Goal: Information Seeking & Learning: Learn about a topic

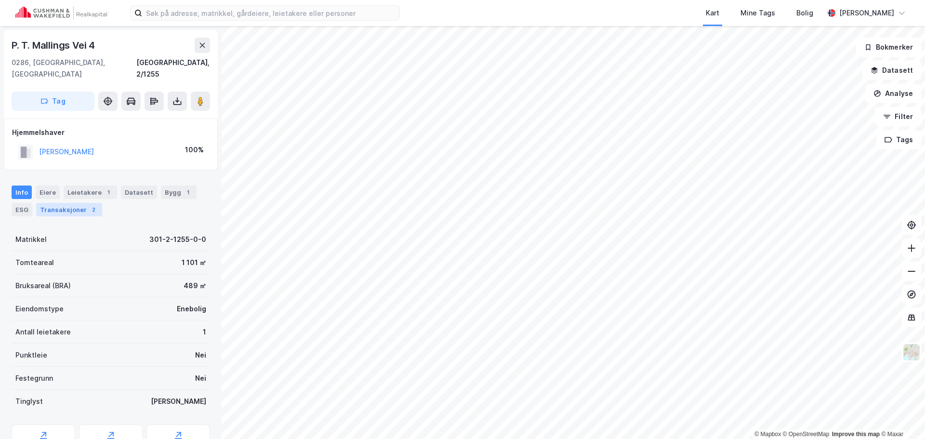
click at [68, 203] on div "Transaksjoner 2" at bounding box center [69, 209] width 66 height 13
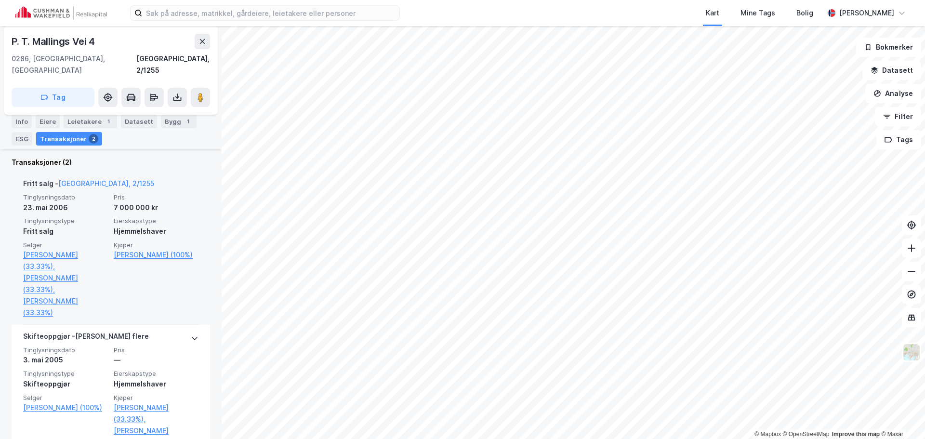
scroll to position [241, 0]
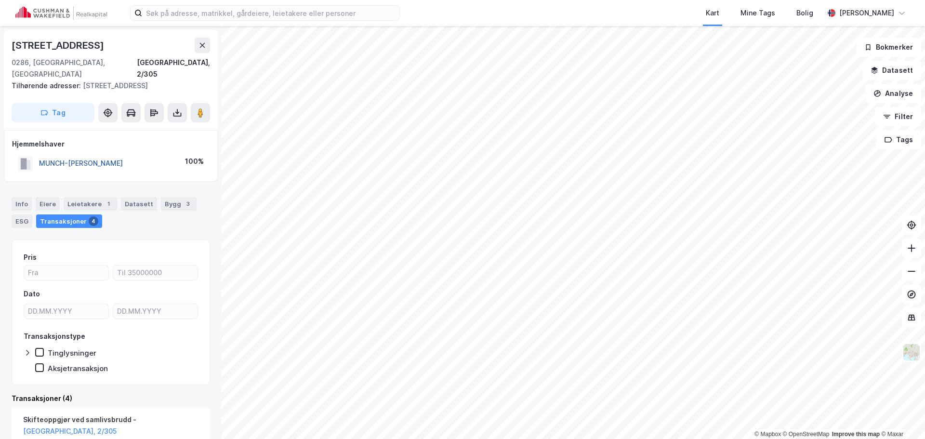
click at [0, 0] on button "MUNCH-[PERSON_NAME]" at bounding box center [0, 0] width 0 height 0
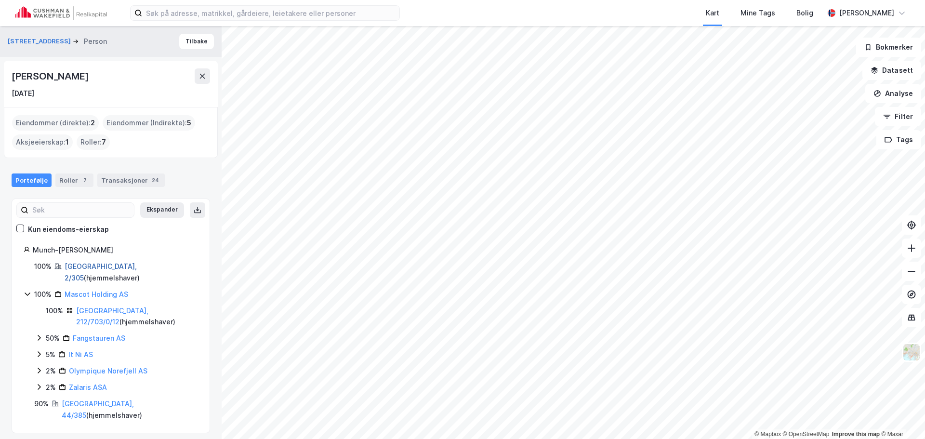
click at [87, 268] on link "[GEOGRAPHIC_DATA], 2/305" at bounding box center [101, 272] width 72 height 20
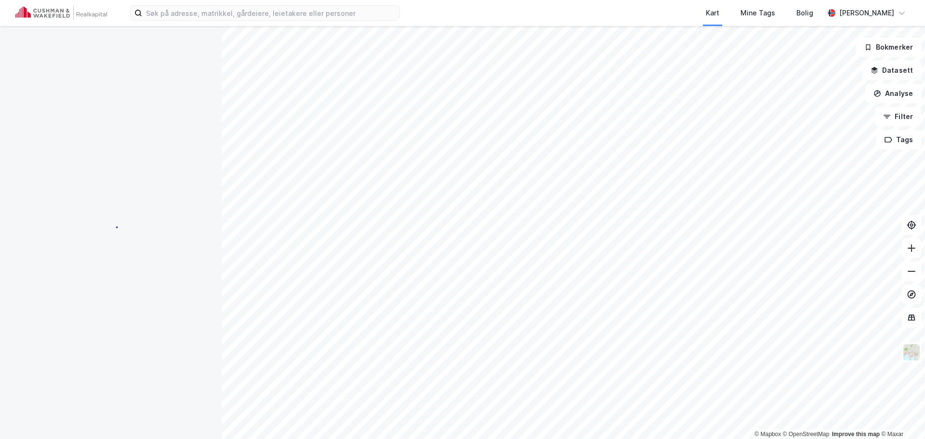
scroll to position [6, 0]
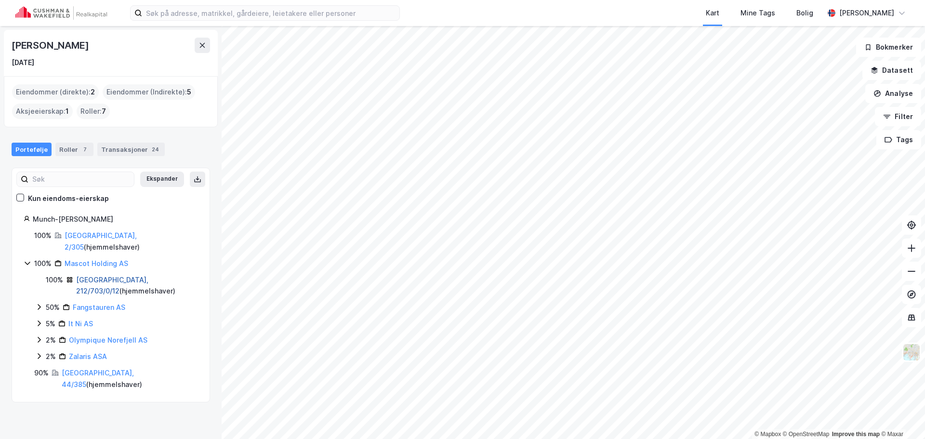
click at [82, 275] on link "[GEOGRAPHIC_DATA], 212/703/0/12" at bounding box center [112, 285] width 72 height 20
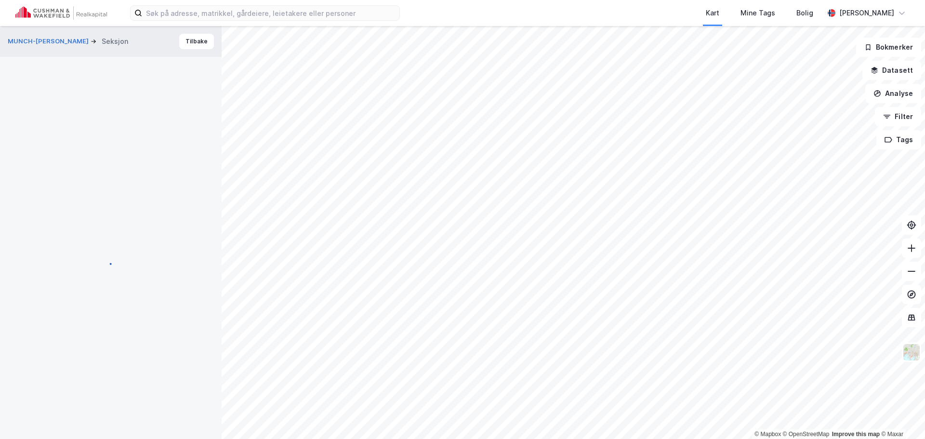
scroll to position [6, 0]
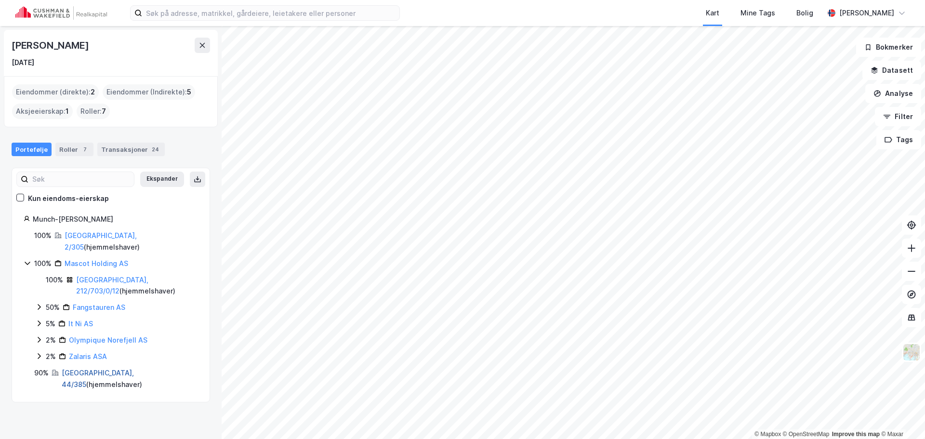
click at [77, 368] on link "[GEOGRAPHIC_DATA], 44/385" at bounding box center [98, 378] width 72 height 20
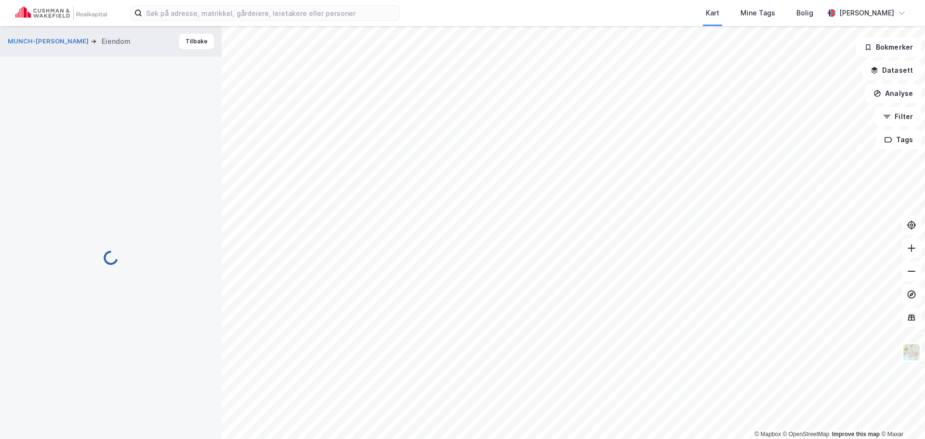
scroll to position [6, 0]
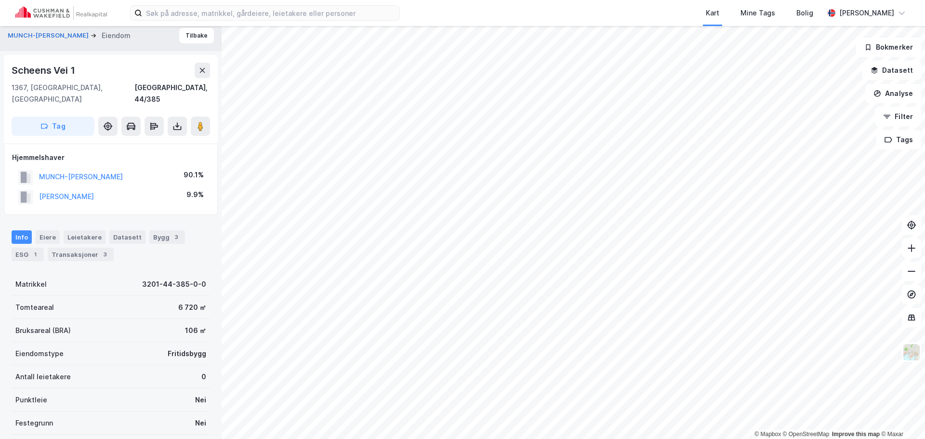
scroll to position [6, 0]
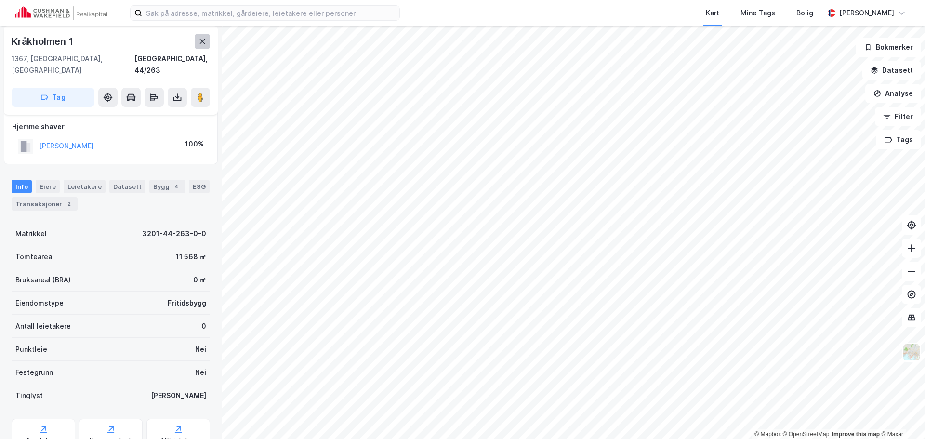
click at [199, 39] on icon at bounding box center [202, 42] width 8 height 8
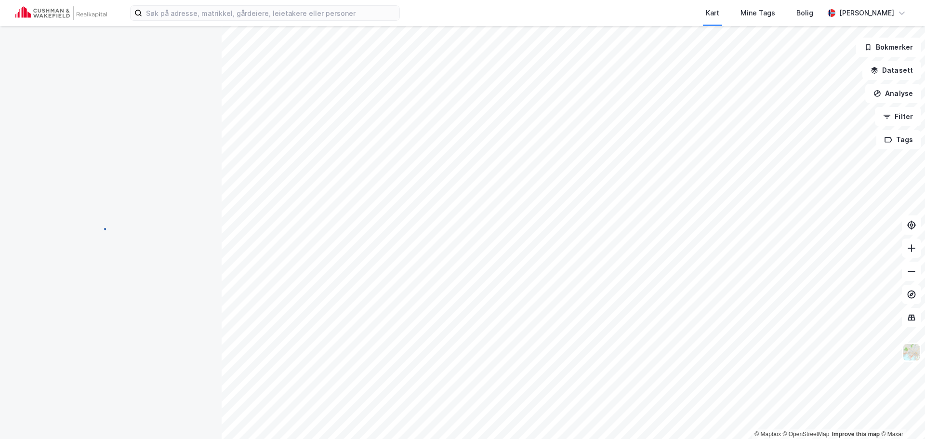
scroll to position [6, 0]
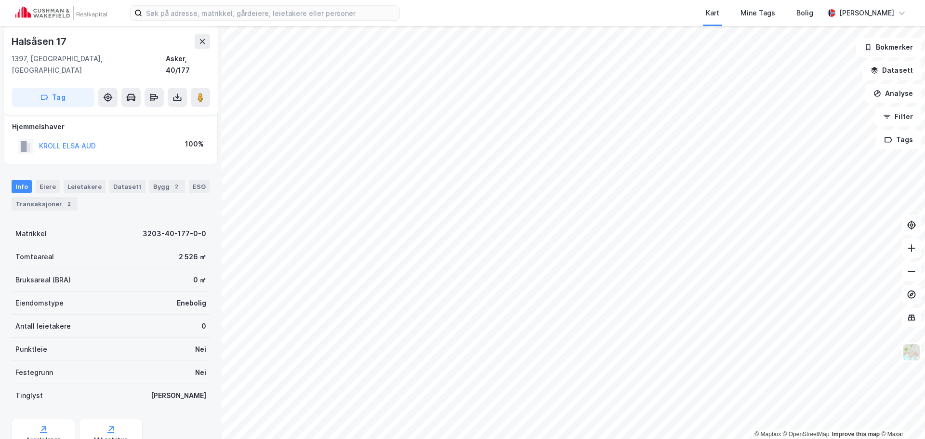
scroll to position [6, 0]
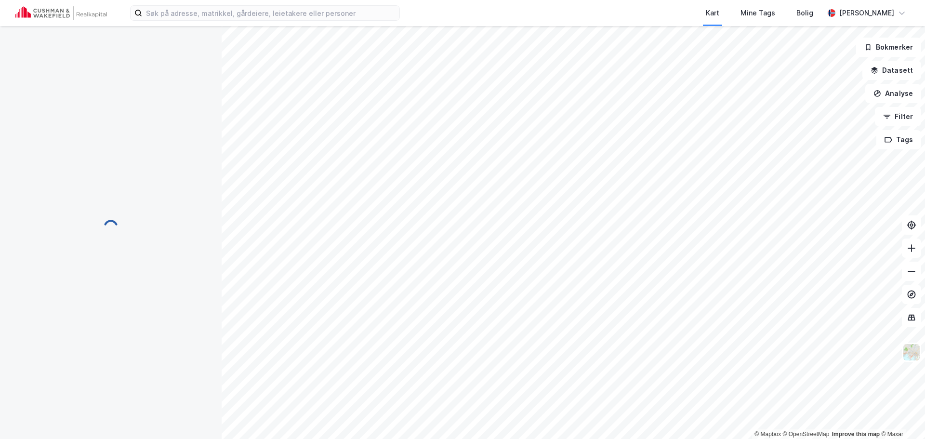
scroll to position [6, 0]
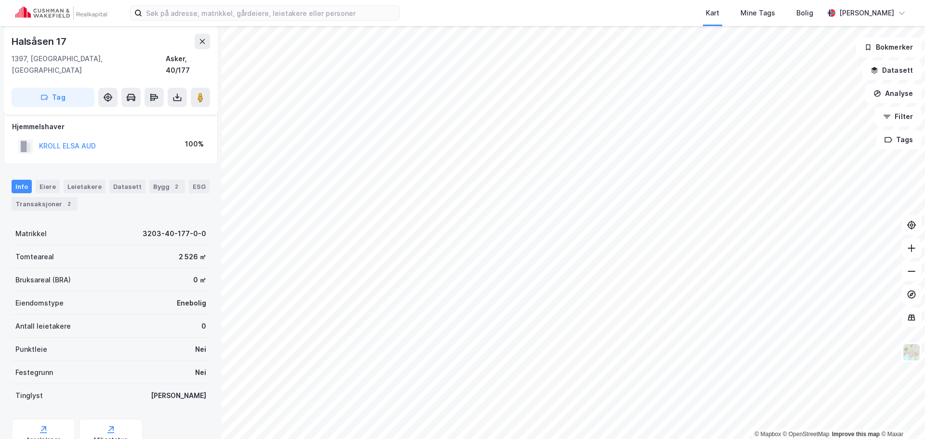
scroll to position [6, 0]
click at [0, 0] on button "KROLL ELSA AUD" at bounding box center [0, 0] width 0 height 0
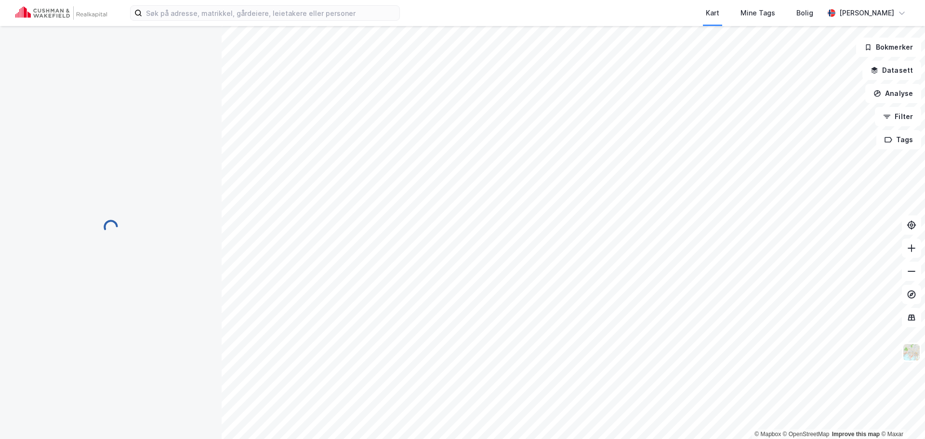
scroll to position [6, 0]
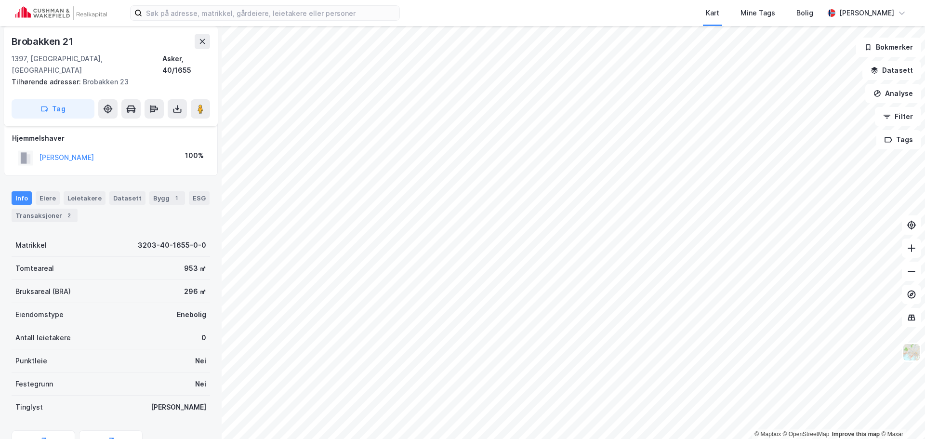
scroll to position [6, 0]
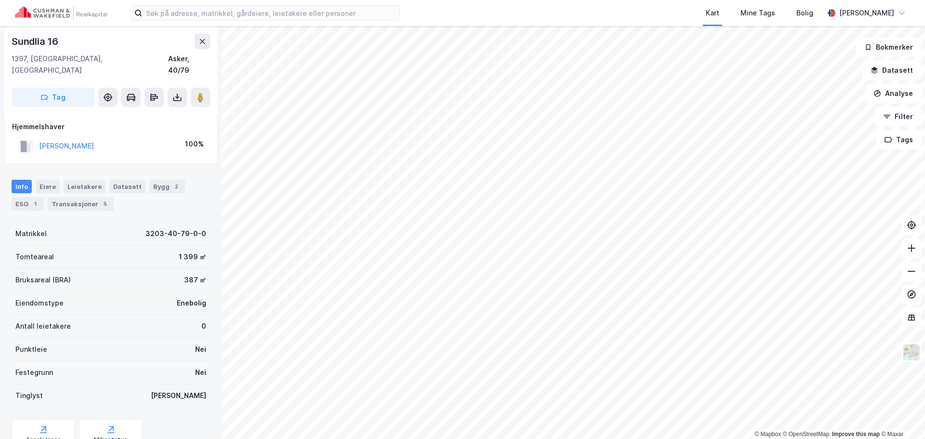
scroll to position [6, 0]
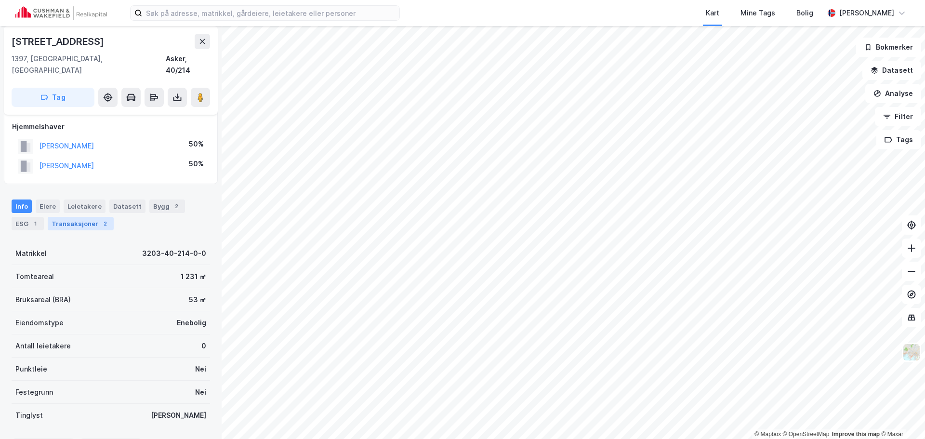
click at [88, 217] on div "Transaksjoner 2" at bounding box center [81, 223] width 66 height 13
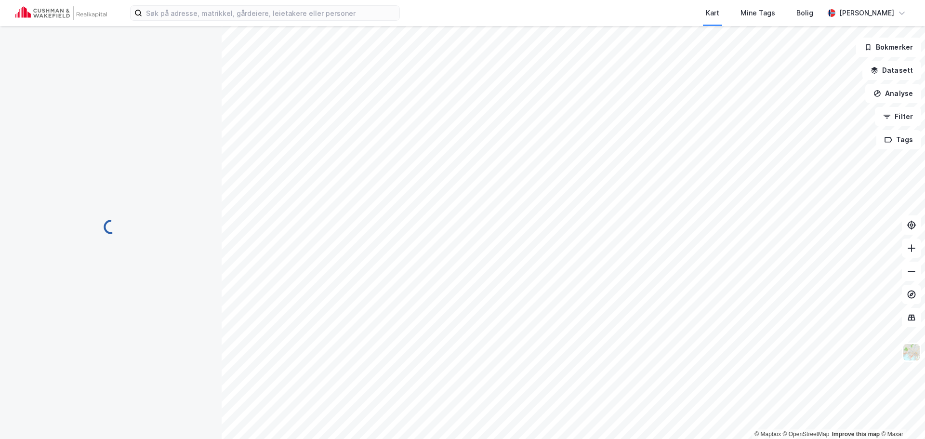
scroll to position [1, 0]
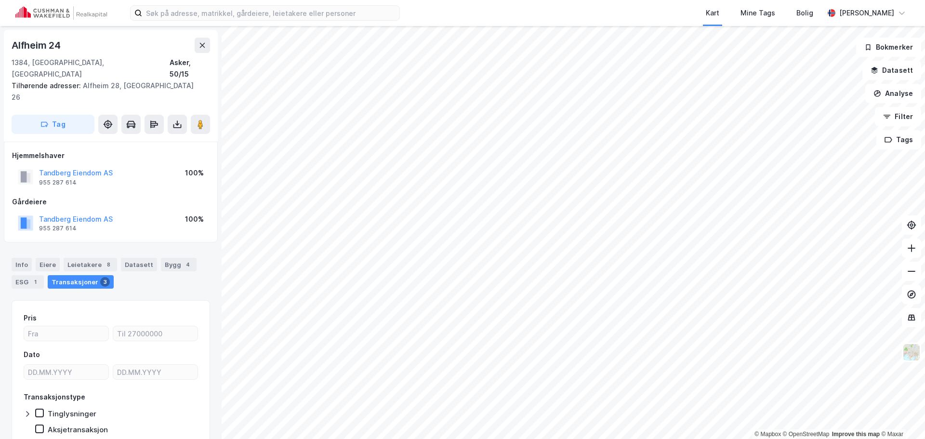
scroll to position [1, 0]
click at [0, 0] on button "Tandberg Eiendom AS" at bounding box center [0, 0] width 0 height 0
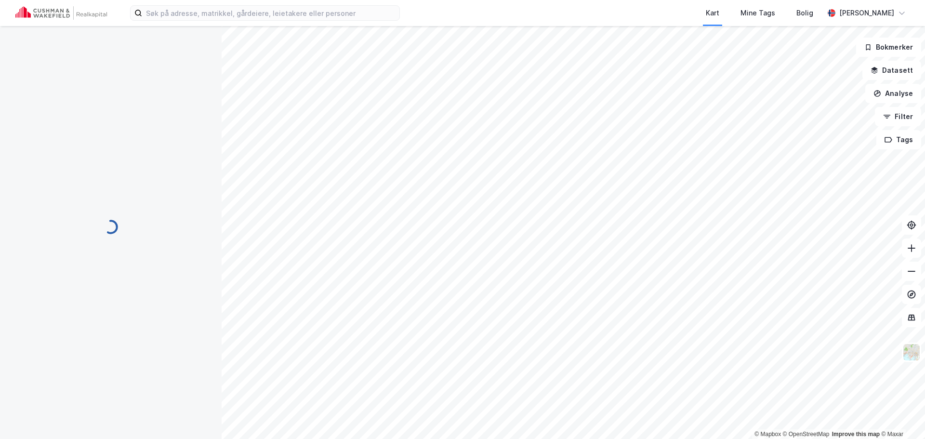
scroll to position [1, 0]
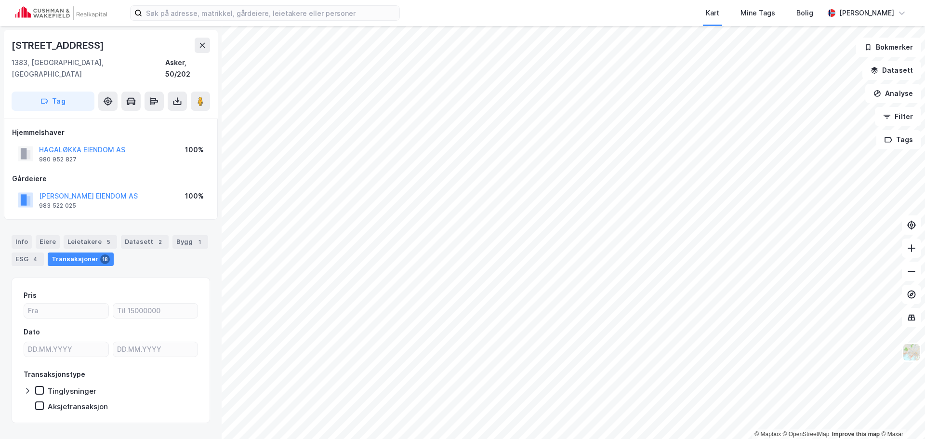
scroll to position [1, 0]
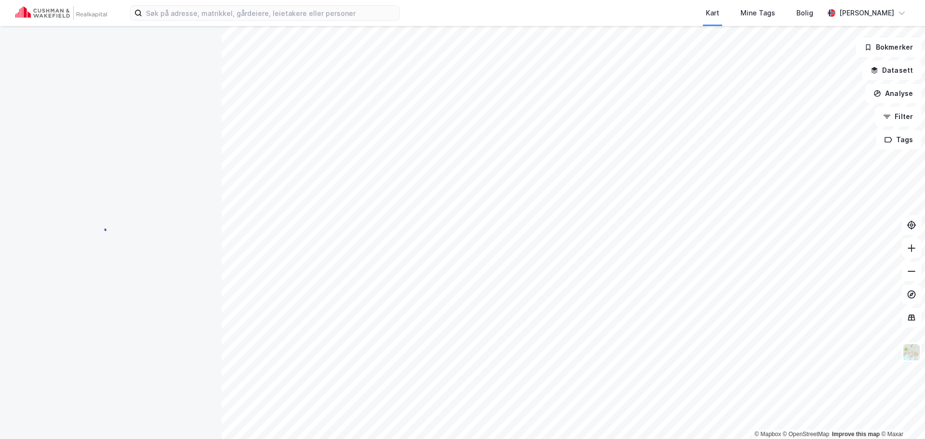
scroll to position [1, 0]
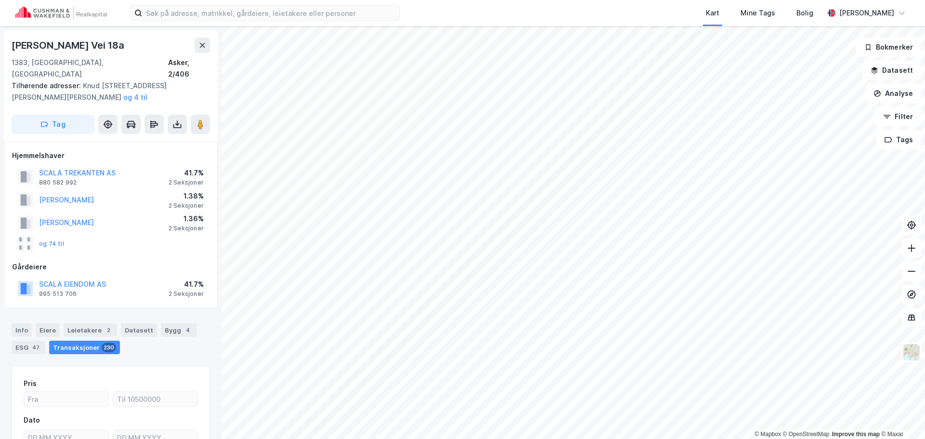
scroll to position [1, 0]
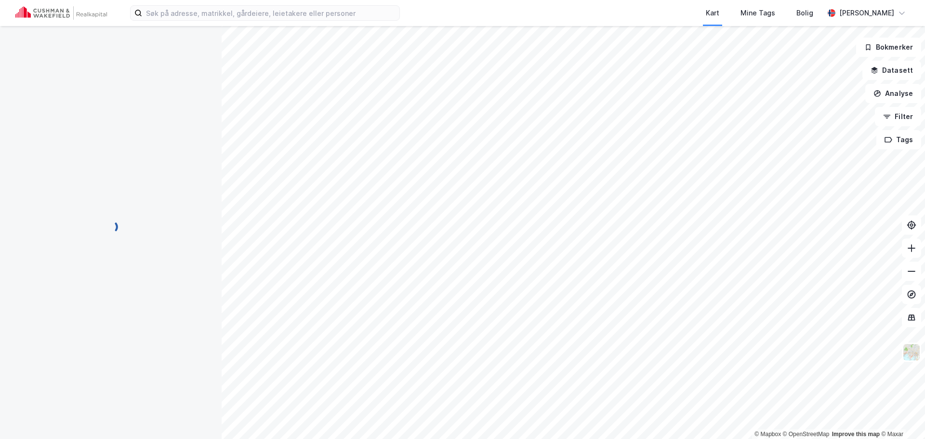
scroll to position [1, 0]
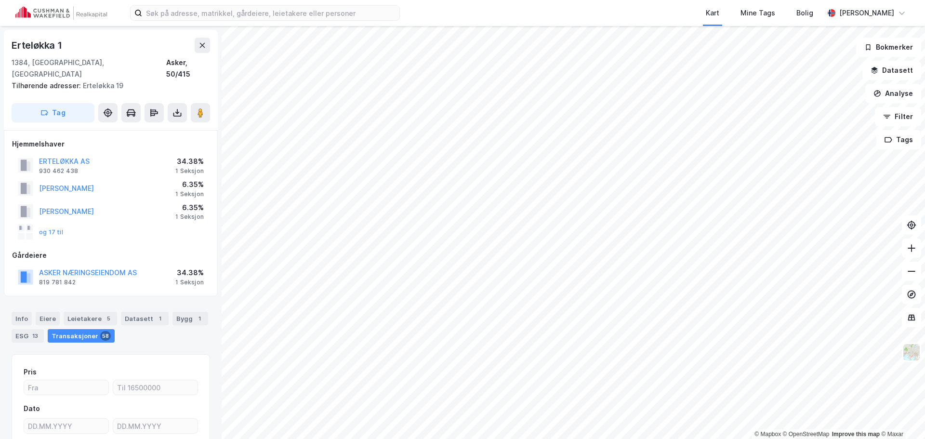
scroll to position [1, 0]
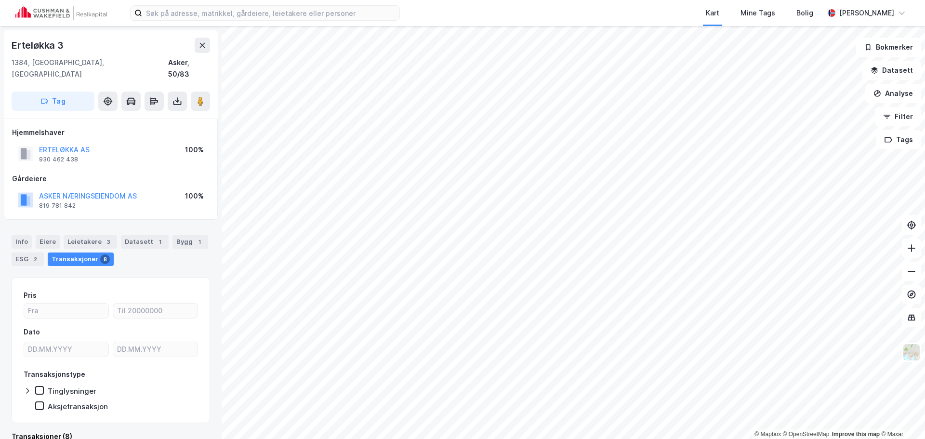
scroll to position [1, 0]
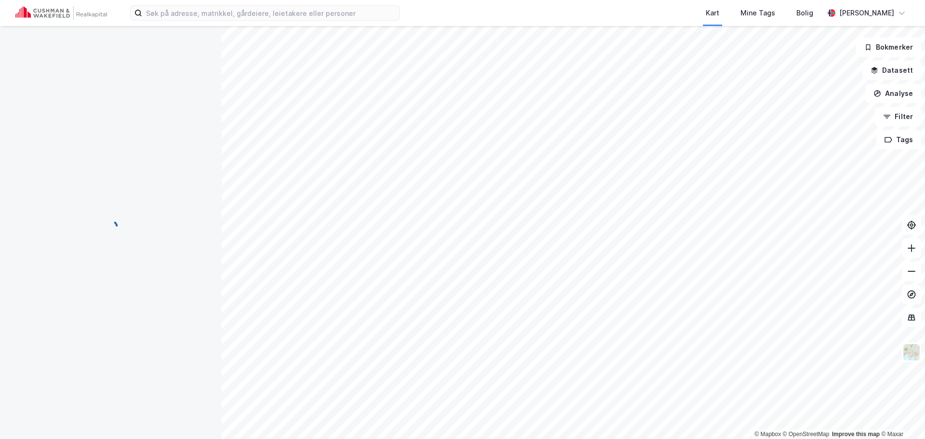
scroll to position [1, 0]
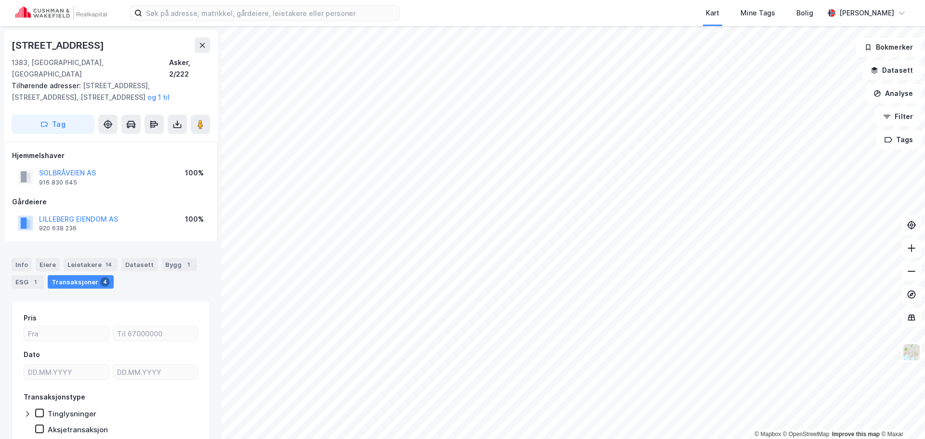
scroll to position [1, 0]
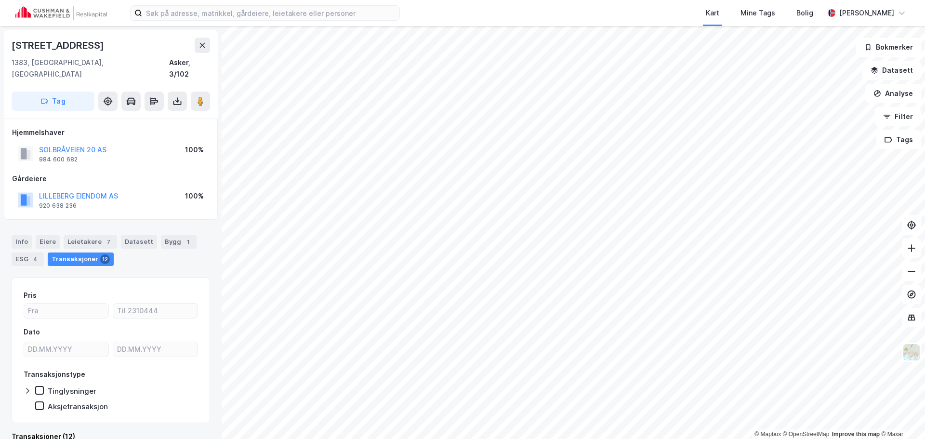
scroll to position [1, 0]
click at [0, 0] on button "LILLEBERG EIENDOM AS" at bounding box center [0, 0] width 0 height 0
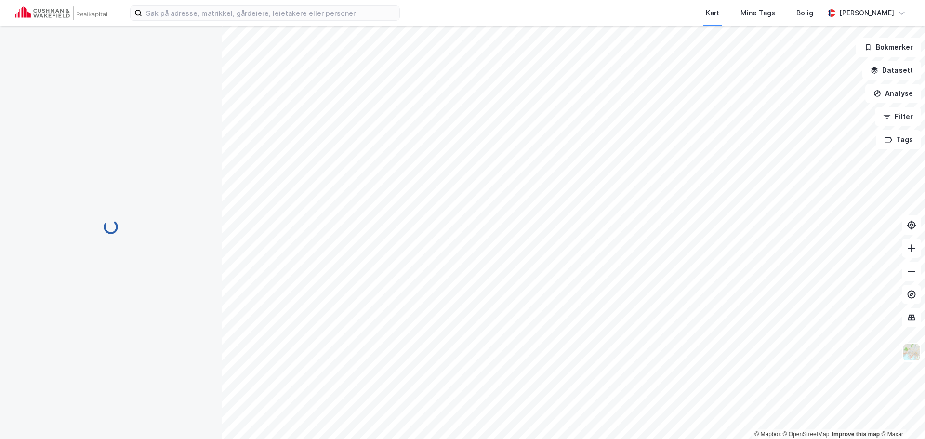
scroll to position [1, 0]
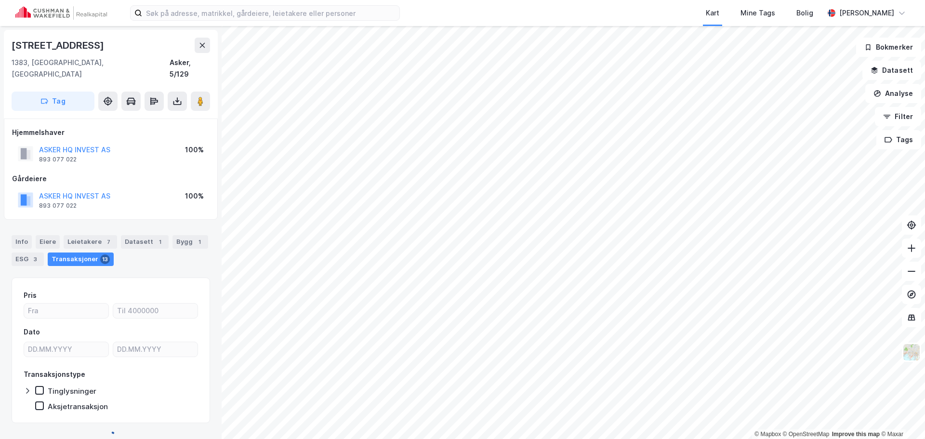
scroll to position [1, 0]
click at [0, 0] on button "ASKER HQ INVEST AS" at bounding box center [0, 0] width 0 height 0
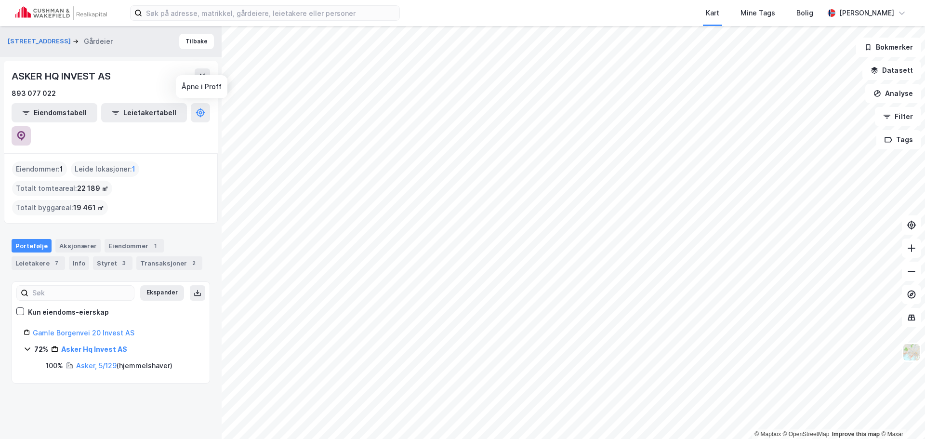
click at [26, 131] on icon at bounding box center [21, 136] width 10 height 10
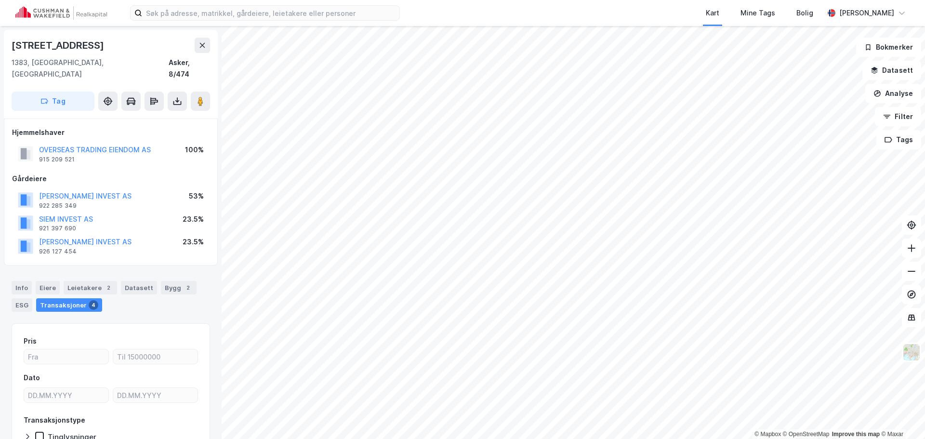
scroll to position [1, 0]
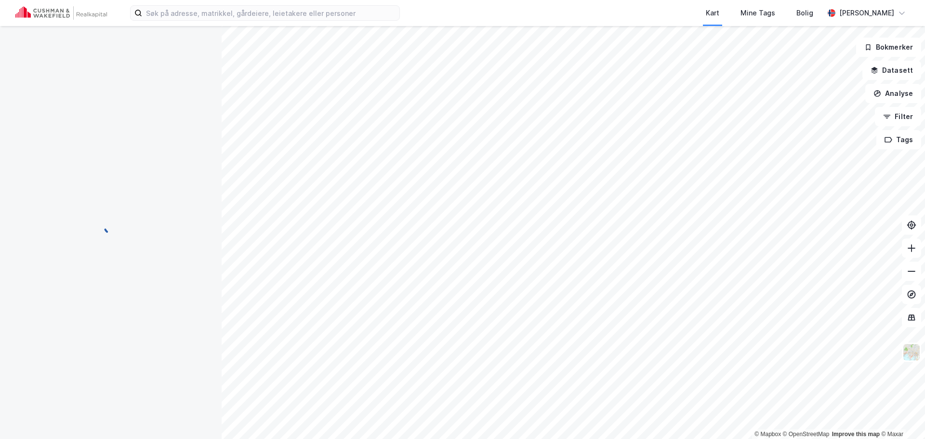
scroll to position [1, 0]
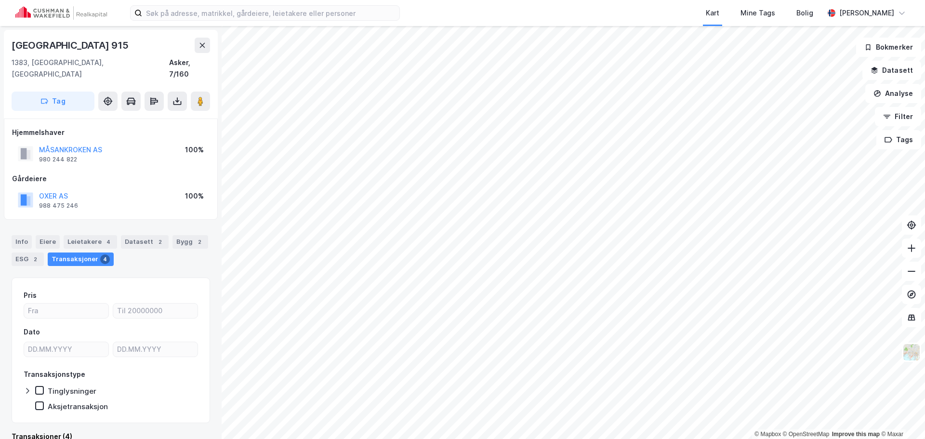
scroll to position [1, 0]
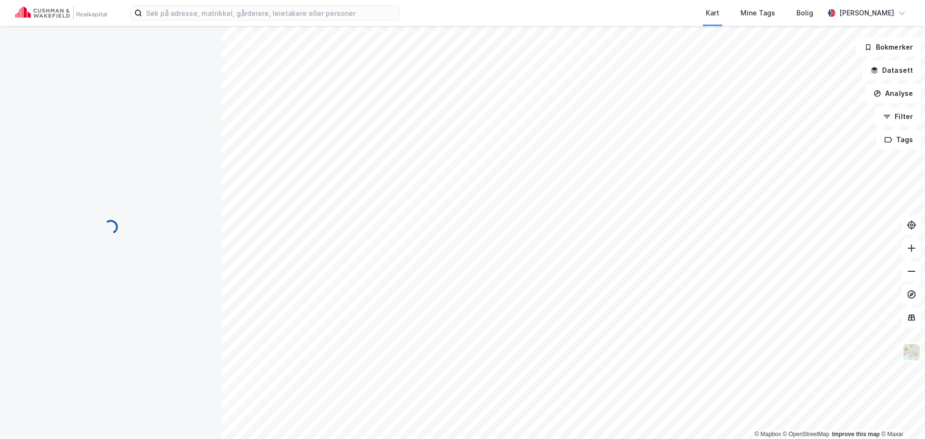
scroll to position [1, 0]
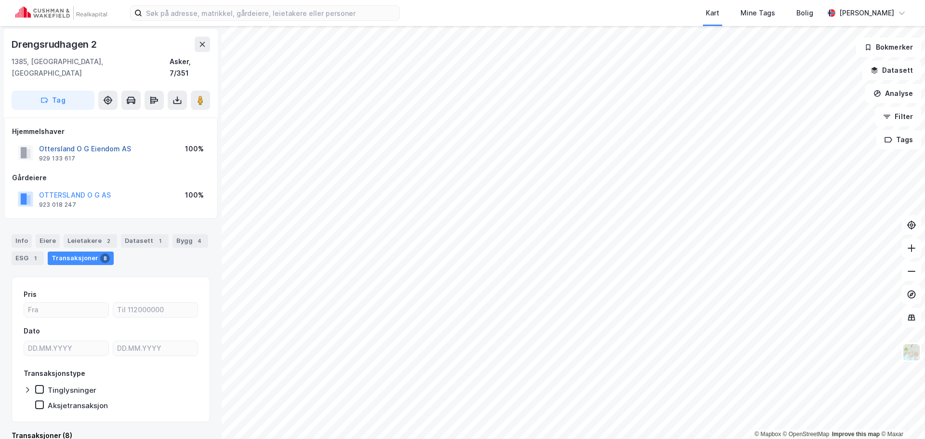
click at [0, 0] on button "Ottersland O G Eiendom AS" at bounding box center [0, 0] width 0 height 0
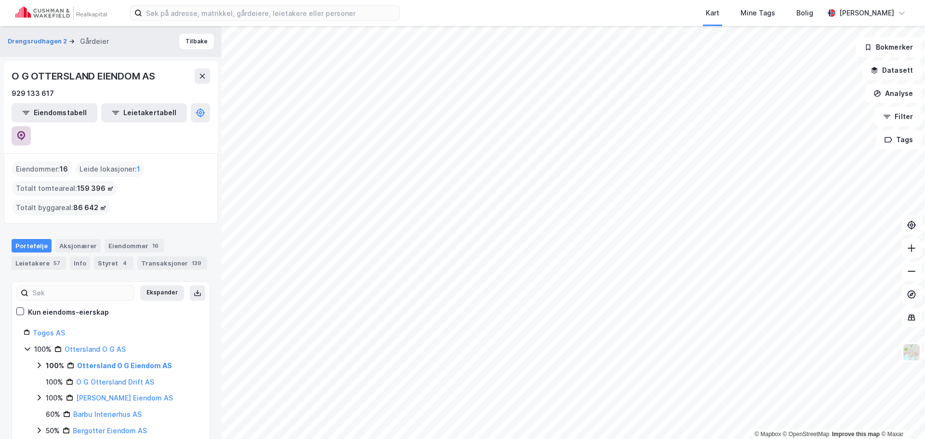
click at [23, 133] on icon at bounding box center [21, 134] width 3 height 3
